Goal: Information Seeking & Learning: Learn about a topic

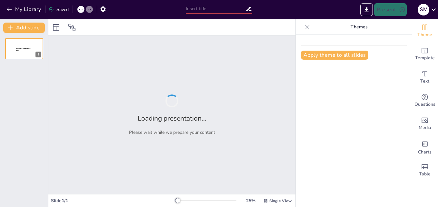
type input "Componentes del Sistema Financiero y su Función en la Economía"
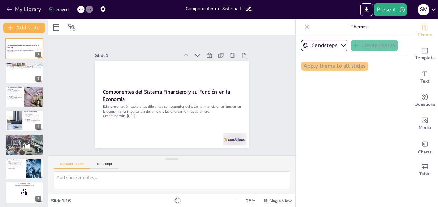
checkbox input "true"
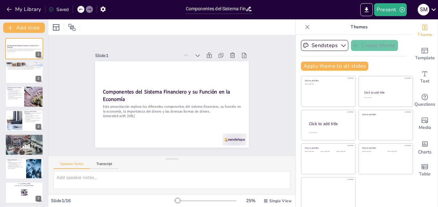
checkbox input "true"
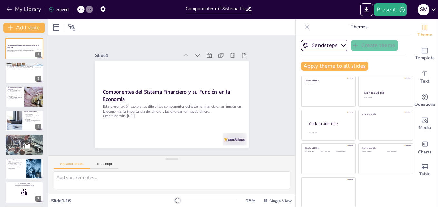
checkbox input "true"
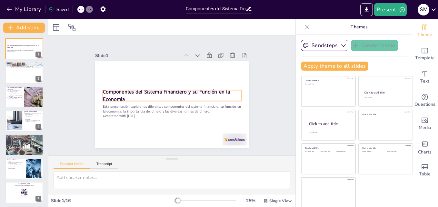
scroll to position [1, 0]
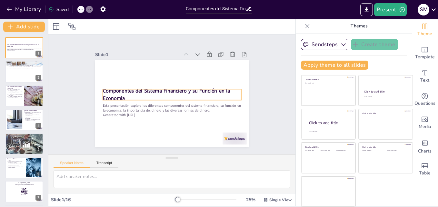
checkbox input "true"
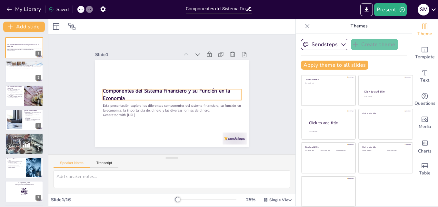
checkbox input "true"
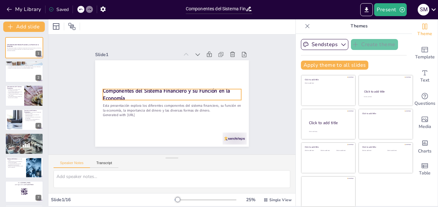
checkbox input "true"
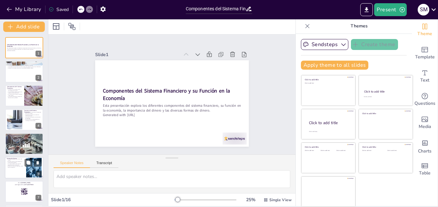
checkbox input "true"
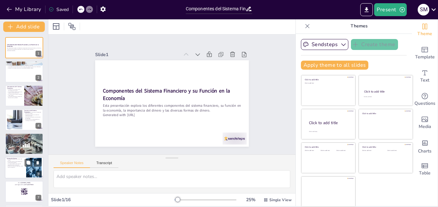
click at [28, 173] on div at bounding box center [33, 168] width 37 height 20
type textarea "El dinero en efectivo es ampliamente aceptado y utilizado en transacciones diar…"
checkbox input "true"
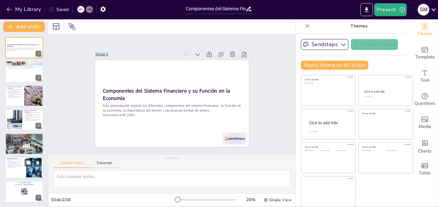
checkbox input "true"
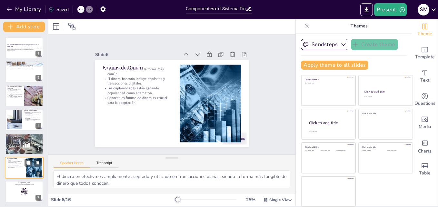
scroll to position [49, 0]
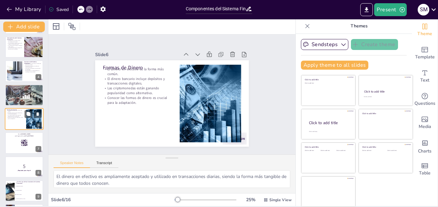
checkbox input "true"
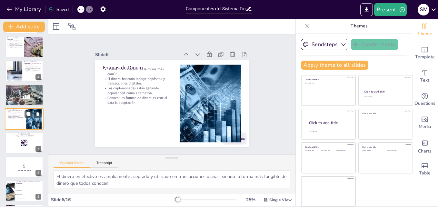
checkbox input "true"
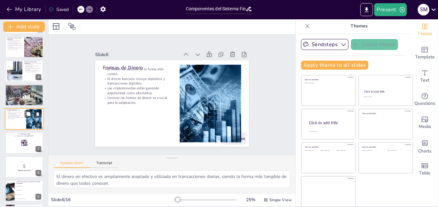
checkbox input "true"
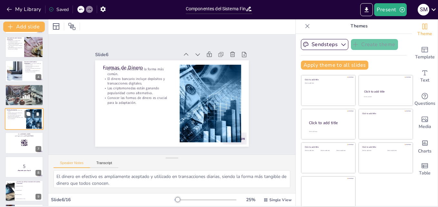
checkbox input "true"
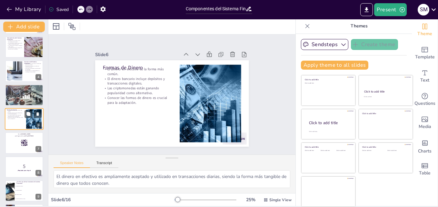
checkbox input "true"
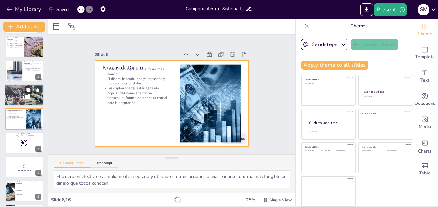
checkbox input "true"
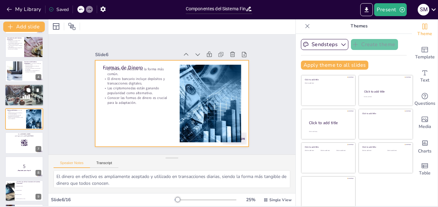
checkbox input "true"
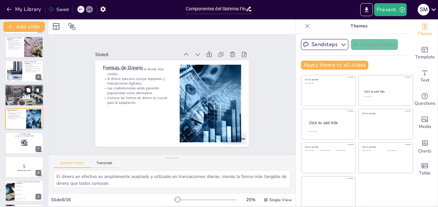
checkbox input "true"
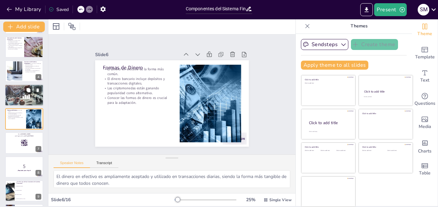
checkbox input "true"
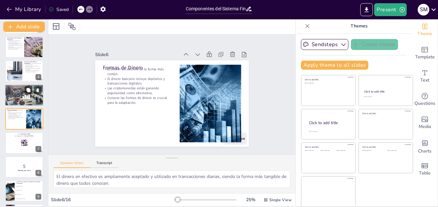
checkbox input "true"
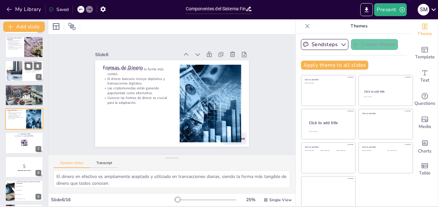
checkbox input "true"
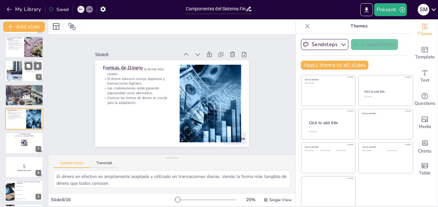
checkbox input "true"
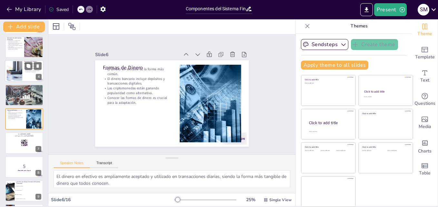
checkbox input "true"
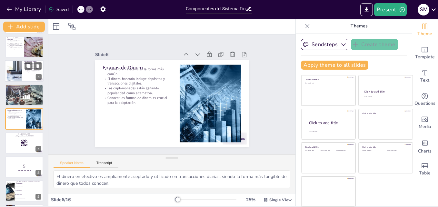
click at [17, 70] on div at bounding box center [14, 71] width 35 height 20
type textarea "La asignación eficiente de recursos permite que las inversiones se dirijan a pr…"
checkbox input "true"
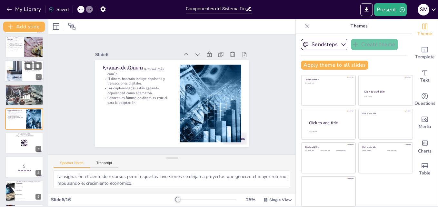
checkbox input "true"
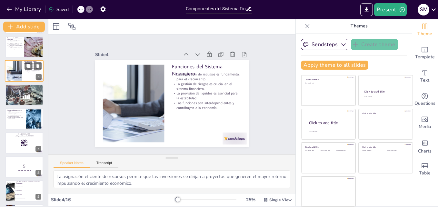
scroll to position [1, 0]
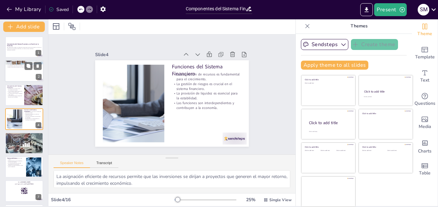
checkbox input "true"
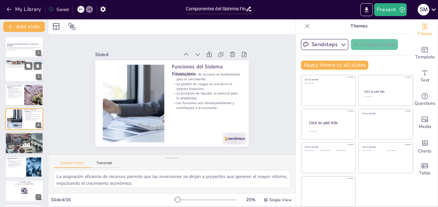
checkbox input "true"
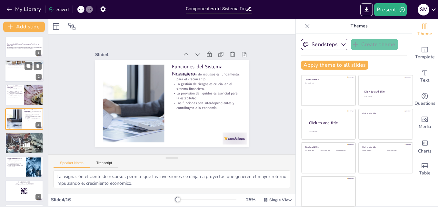
checkbox input "true"
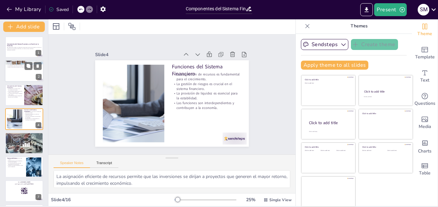
checkbox input "true"
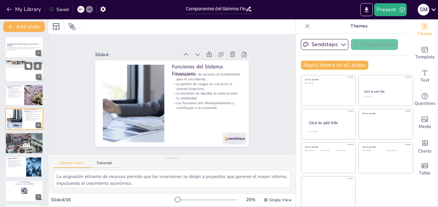
checkbox input "true"
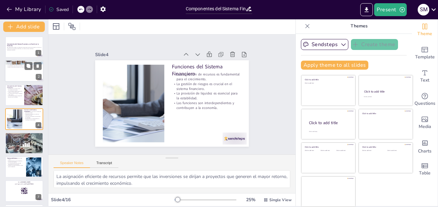
click at [14, 64] on p "Los ahorradores e inversores interactúan a través de este sistema." at bounding box center [24, 64] width 35 height 1
type textarea "El sistema financiero es la columna vertebral de la economía, facilitando el fl…"
checkbox input "true"
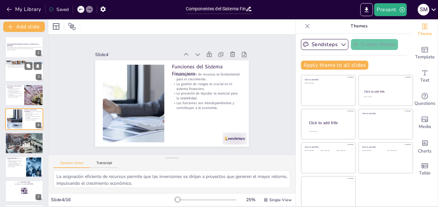
checkbox input "true"
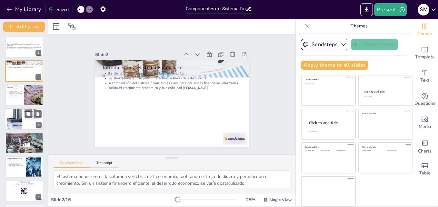
checkbox input "true"
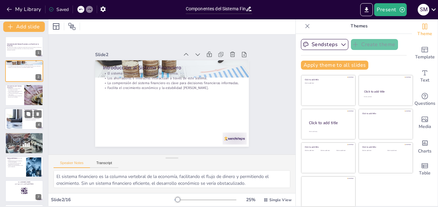
scroll to position [0, 0]
checkbox input "true"
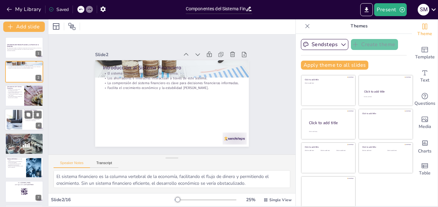
checkbox input "true"
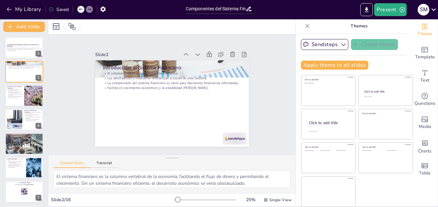
checkbox input "true"
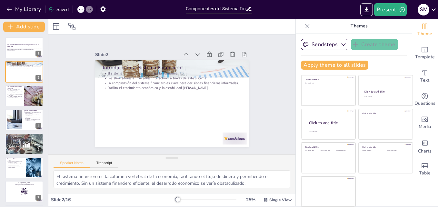
checkbox input "true"
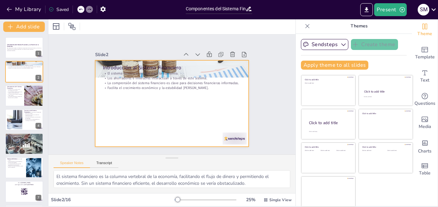
checkbox input "true"
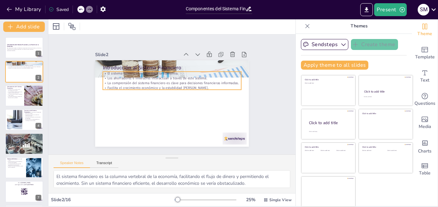
checkbox input "true"
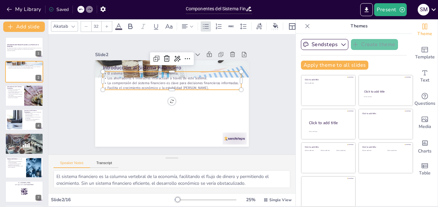
click at [133, 85] on p "Facilita el crecimiento económico y la estabilidad [PERSON_NAME]." at bounding box center [168, 89] width 122 height 74
checkbox input "true"
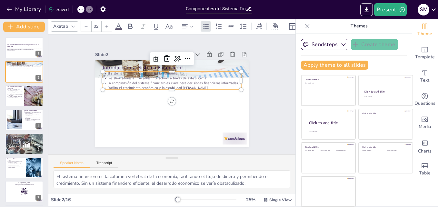
checkbox input "true"
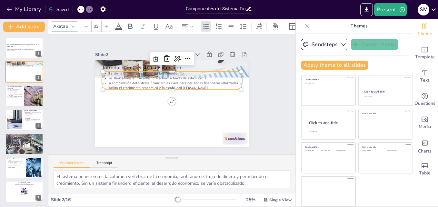
checkbox input "true"
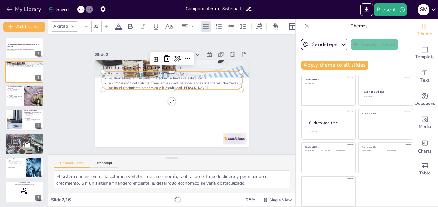
checkbox input "true"
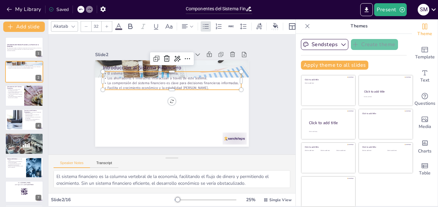
checkbox input "true"
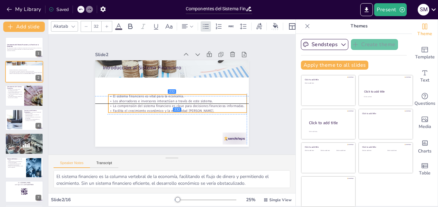
checkbox input "true"
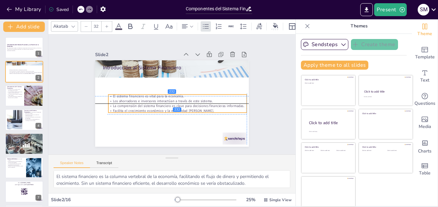
checkbox input "true"
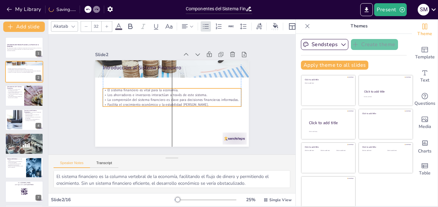
drag, startPoint x: 133, startPoint y: 85, endPoint x: 133, endPoint y: 102, distance: 16.8
click at [133, 102] on p "Facilita el crecimiento económico y la estabilidad [PERSON_NAME]." at bounding box center [178, 102] width 115 height 85
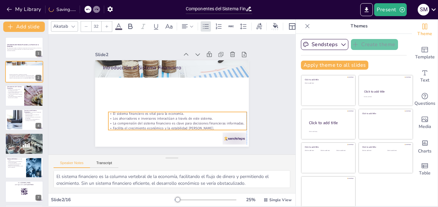
drag, startPoint x: 130, startPoint y: 95, endPoint x: 133, endPoint y: 123, distance: 27.9
click at [149, 123] on p "La comprensión del sistema financiero es clave para decisiones financieras info…" at bounding box center [191, 73] width 85 height 114
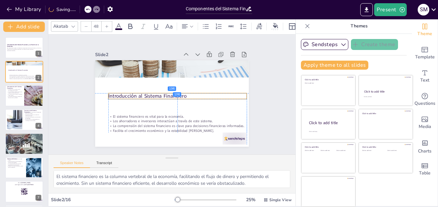
drag, startPoint x: 122, startPoint y: 65, endPoint x: 127, endPoint y: 96, distance: 30.7
click at [133, 96] on p "Introducción al Sistema Financiero" at bounding box center [170, 88] width 75 height 123
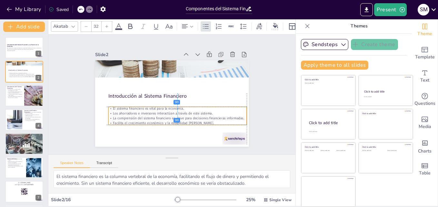
drag, startPoint x: 128, startPoint y: 116, endPoint x: 126, endPoint y: 109, distance: 7.9
click at [126, 109] on p "Los ahorradores e inversores interactúan a través de este sistema." at bounding box center [159, 110] width 85 height 114
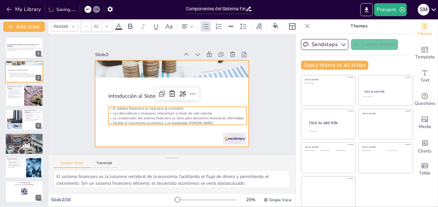
click at [213, 98] on div at bounding box center [176, 87] width 176 height 152
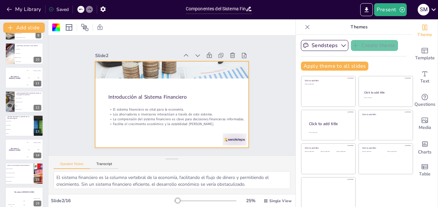
scroll to position [217, 0]
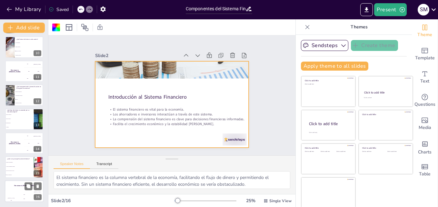
click at [20, 189] on div "The winner is [PERSON_NAME]" at bounding box center [24, 185] width 39 height 11
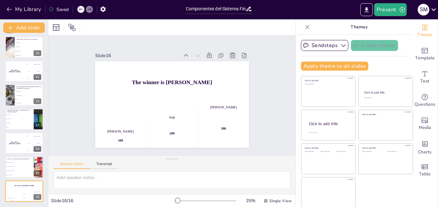
click at [195, 162] on icon at bounding box center [191, 166] width 8 height 8
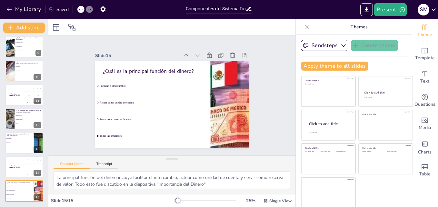
scroll to position [193, 0]
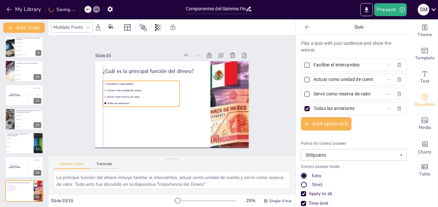
drag, startPoint x: 104, startPoint y: 80, endPoint x: 112, endPoint y: 84, distance: 8.1
click at [156, 97] on li "Facilitar el intercambio" at bounding box center [186, 125] width 61 height 56
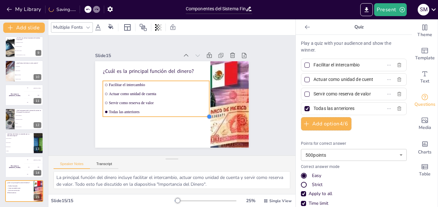
drag, startPoint x: 174, startPoint y: 105, endPoint x: 148, endPoint y: 115, distance: 28.0
click at [148, 115] on div "¿Cuál es la principal función del dinero? Facilitar el intercambio Actuar como …" at bounding box center [164, 100] width 152 height 176
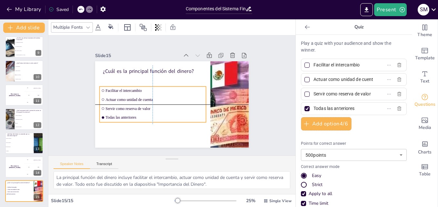
drag, startPoint x: 158, startPoint y: 94, endPoint x: 154, endPoint y: 101, distance: 8.7
click at [155, 101] on li "Actuar como unidad de cuenta" at bounding box center [185, 110] width 60 height 96
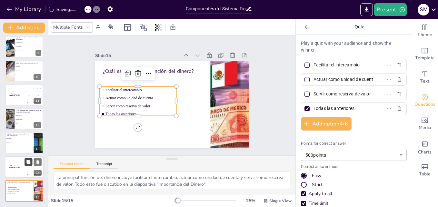
click at [26, 164] on button at bounding box center [29, 162] width 8 height 8
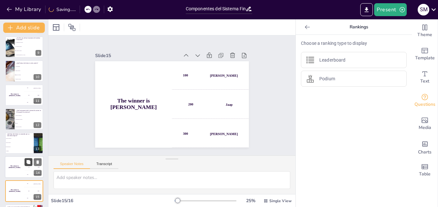
scroll to position [217, 0]
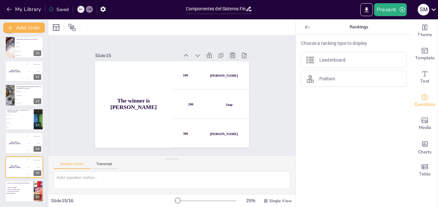
click at [195, 30] on icon at bounding box center [190, 25] width 9 height 9
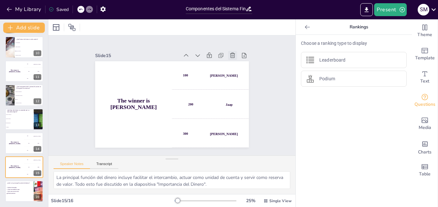
scroll to position [193, 0]
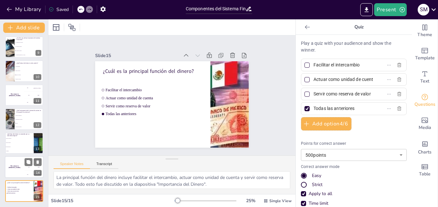
click at [15, 173] on div "The winner is [PERSON_NAME]" at bounding box center [14, 167] width 19 height 22
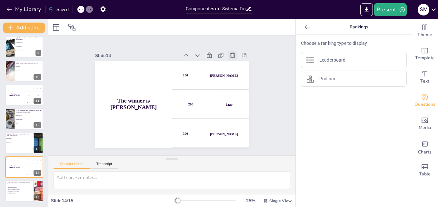
click at [121, 53] on div at bounding box center [114, 50] width 11 height 11
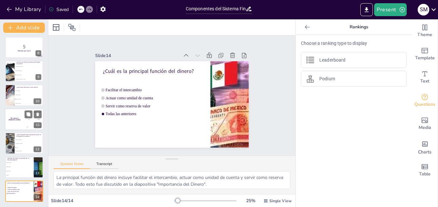
scroll to position [169, 0]
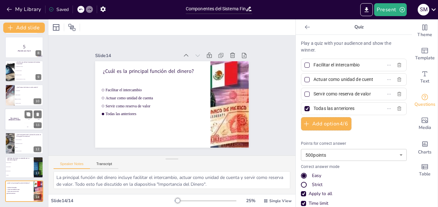
click at [22, 127] on div "The winner is [PERSON_NAME]" at bounding box center [14, 119] width 19 height 22
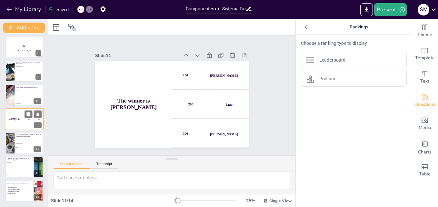
scroll to position [169, 0]
click at [230, 130] on icon at bounding box center [233, 134] width 8 height 8
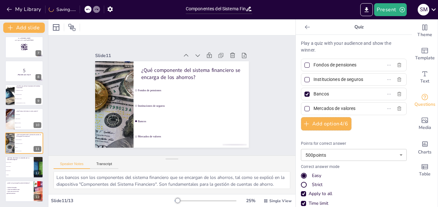
scroll to position [145, 0]
click at [23, 74] on strong "¡Prepárate para el quiz!" at bounding box center [24, 75] width 14 height 2
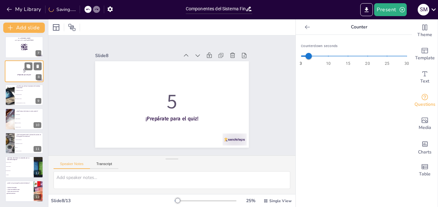
scroll to position [97, 0]
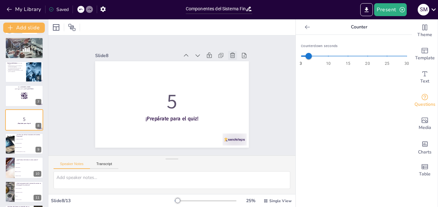
click at [197, 32] on div at bounding box center [190, 25] width 13 height 13
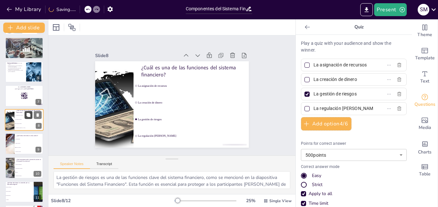
click at [27, 118] on button at bounding box center [29, 115] width 8 height 8
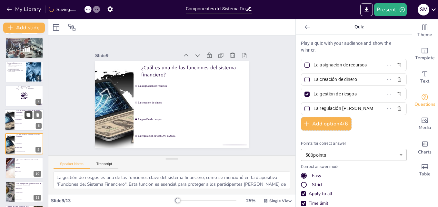
scroll to position [121, 0]
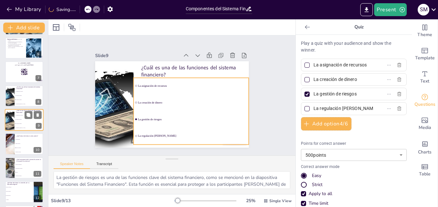
click at [22, 124] on li "La gestión de riesgos" at bounding box center [29, 124] width 29 height 4
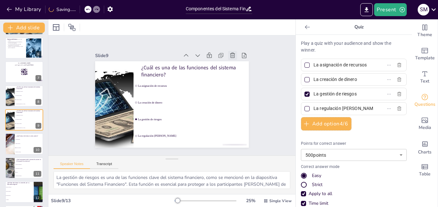
click at [104, 81] on icon at bounding box center [99, 84] width 7 height 7
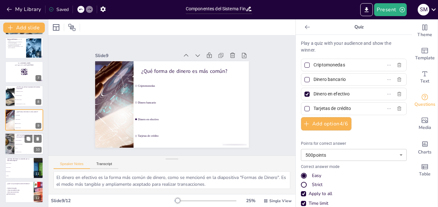
click at [13, 150] on div at bounding box center [9, 144] width 29 height 22
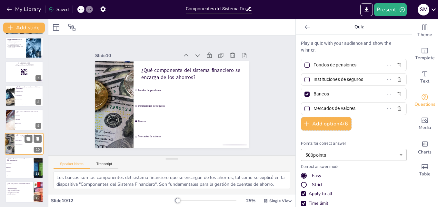
scroll to position [122, 0]
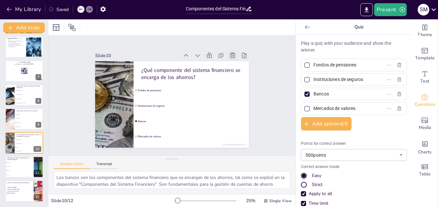
click at [114, 133] on icon at bounding box center [111, 135] width 5 height 5
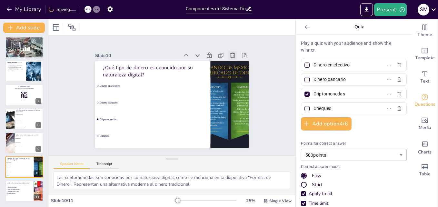
scroll to position [97, 0]
click at [124, 144] on icon at bounding box center [121, 147] width 6 height 6
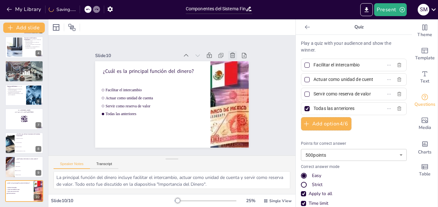
click at [240, 103] on icon at bounding box center [243, 106] width 7 height 7
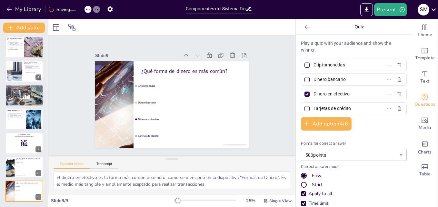
click at [187, 164] on icon at bounding box center [184, 167] width 7 height 6
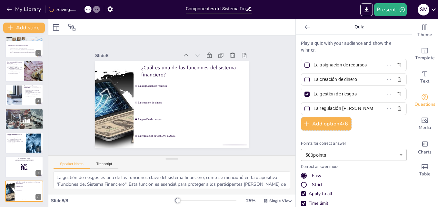
click at [239, 73] on icon at bounding box center [242, 76] width 6 height 6
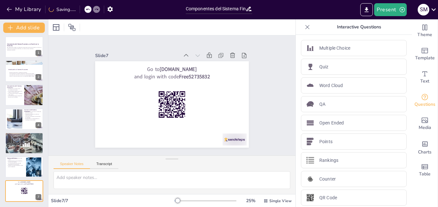
scroll to position [2, 0]
click at [148, 31] on icon at bounding box center [145, 28] width 6 height 6
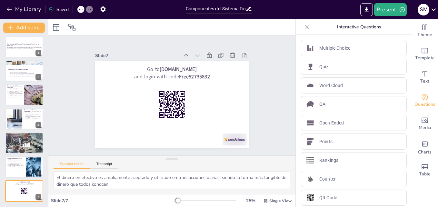
scroll to position [0, 0]
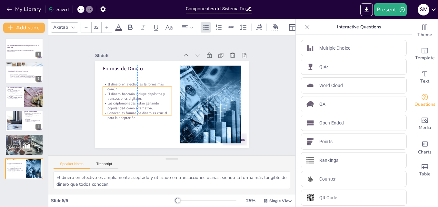
drag, startPoint x: 136, startPoint y: 90, endPoint x: 134, endPoint y: 104, distance: 14.2
click at [134, 104] on p "Las criptomonedas están ganando popularidad como alternativa." at bounding box center [156, 128] width 53 height 58
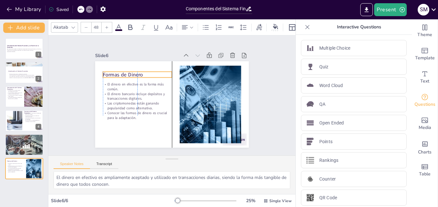
drag, startPoint x: 106, startPoint y: 67, endPoint x: 108, endPoint y: 73, distance: 6.3
click at [152, 105] on p "Formas de Dinero" at bounding box center [175, 135] width 46 height 60
click at [17, 136] on p "Importancia del Dinero" at bounding box center [24, 136] width 35 height 2
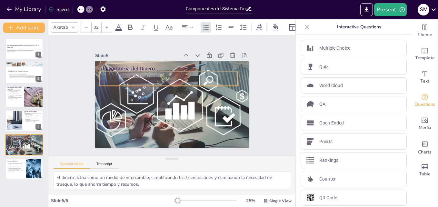
drag, startPoint x: 124, startPoint y: 77, endPoint x: 121, endPoint y: 76, distance: 3.7
click at [126, 76] on div "El dinero facilita el intercambio de bienes y servicios. Actúa como unidad de c…" at bounding box center [156, 103] width 61 height 137
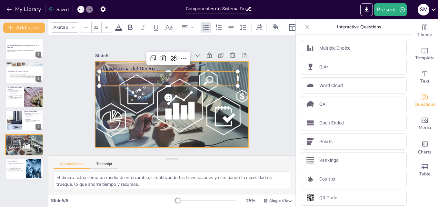
click at [131, 98] on div at bounding box center [169, 104] width 178 height 144
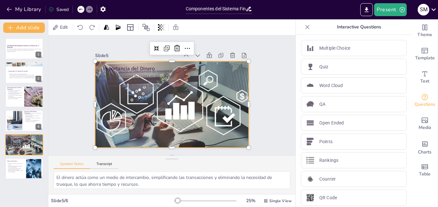
click at [131, 98] on div at bounding box center [163, 96] width 102 height 154
click at [131, 98] on div at bounding box center [165, 89] width 179 height 182
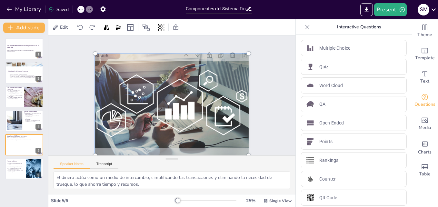
click at [116, 79] on div at bounding box center [173, 87] width 172 height 126
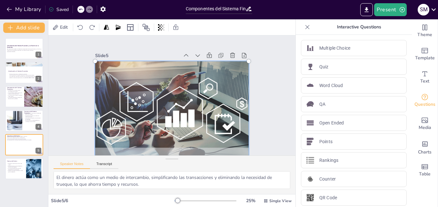
drag, startPoint x: 140, startPoint y: 124, endPoint x: 153, endPoint y: 149, distance: 28.0
click at [153, 149] on div at bounding box center [158, 87] width 176 height 194
click at [138, 115] on div at bounding box center [188, 99] width 141 height 181
click at [212, 25] on div at bounding box center [214, 23] width 4 height 4
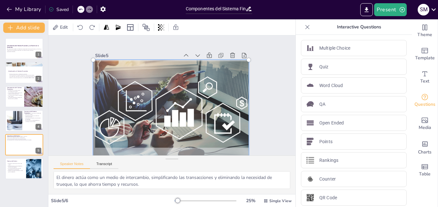
click at [138, 20] on div at bounding box center [145, 13] width 15 height 15
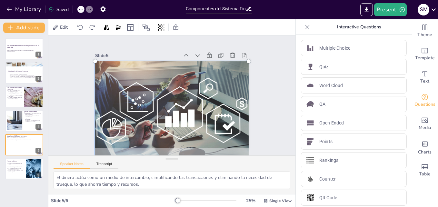
drag, startPoint x: 91, startPoint y: 59, endPoint x: 103, endPoint y: 98, distance: 40.6
click at [123, 98] on div at bounding box center [189, 99] width 132 height 172
click at [124, 75] on div at bounding box center [165, 80] width 192 height 166
drag, startPoint x: 124, startPoint y: 75, endPoint x: 101, endPoint y: 58, distance: 28.6
click at [101, 58] on div at bounding box center [182, 82] width 193 height 189
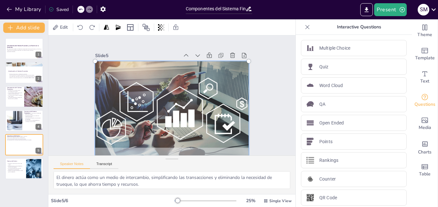
drag, startPoint x: 168, startPoint y: 76, endPoint x: 160, endPoint y: 138, distance: 63.1
click at [160, 138] on div at bounding box center [166, 80] width 187 height 154
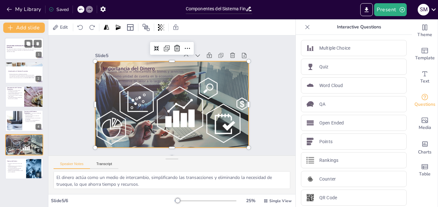
click at [28, 57] on div at bounding box center [24, 49] width 39 height 22
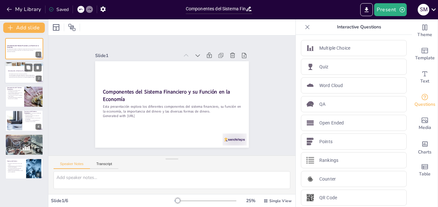
click at [22, 74] on p "El sistema financiero es vital para la economía." at bounding box center [25, 74] width 35 height 1
